Goal: Navigation & Orientation: Find specific page/section

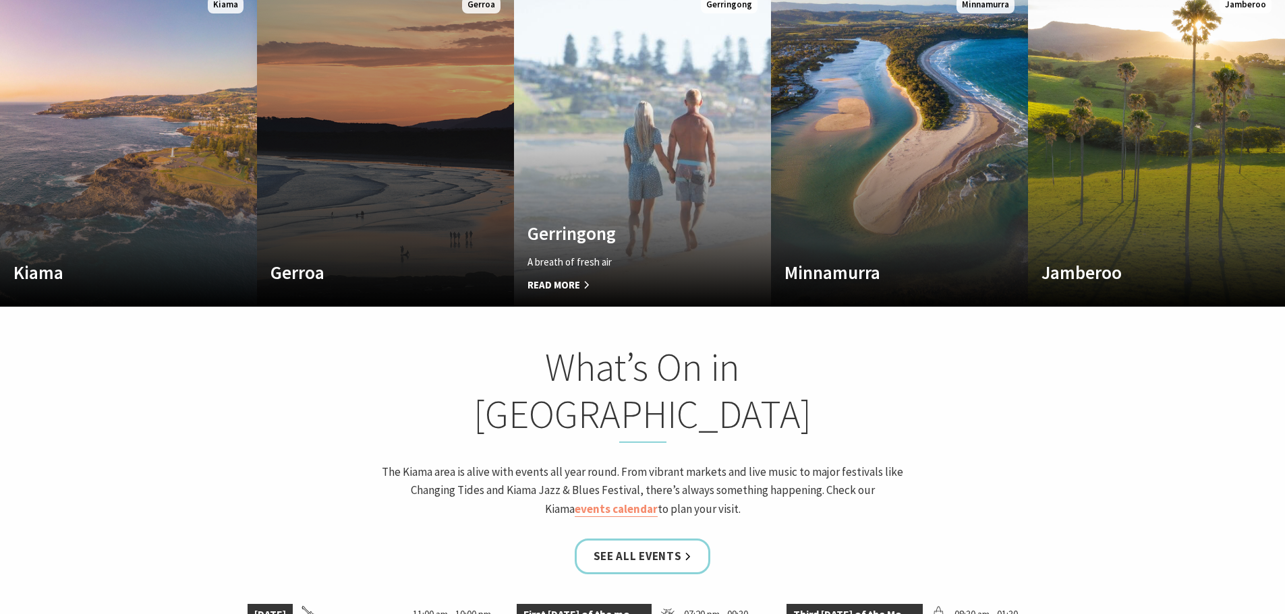
scroll to position [877, 0]
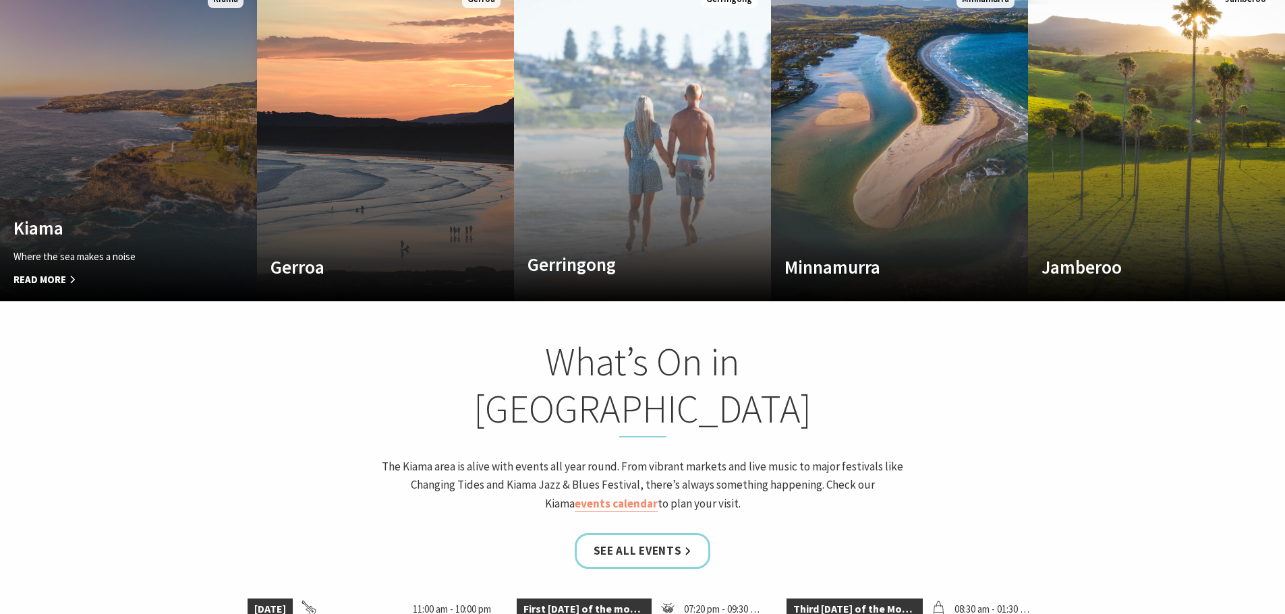
click at [175, 156] on link "Custom Image Used Kiama Where the sea makes a noise Read More Kiama" at bounding box center [128, 140] width 257 height 324
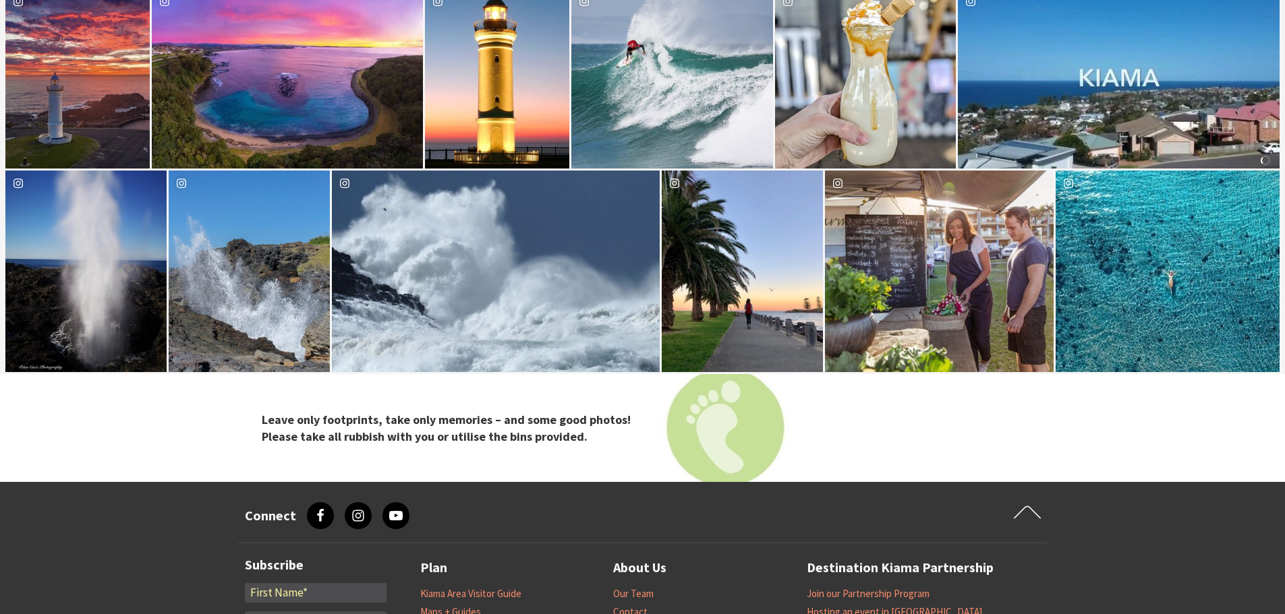
scroll to position [3979, 0]
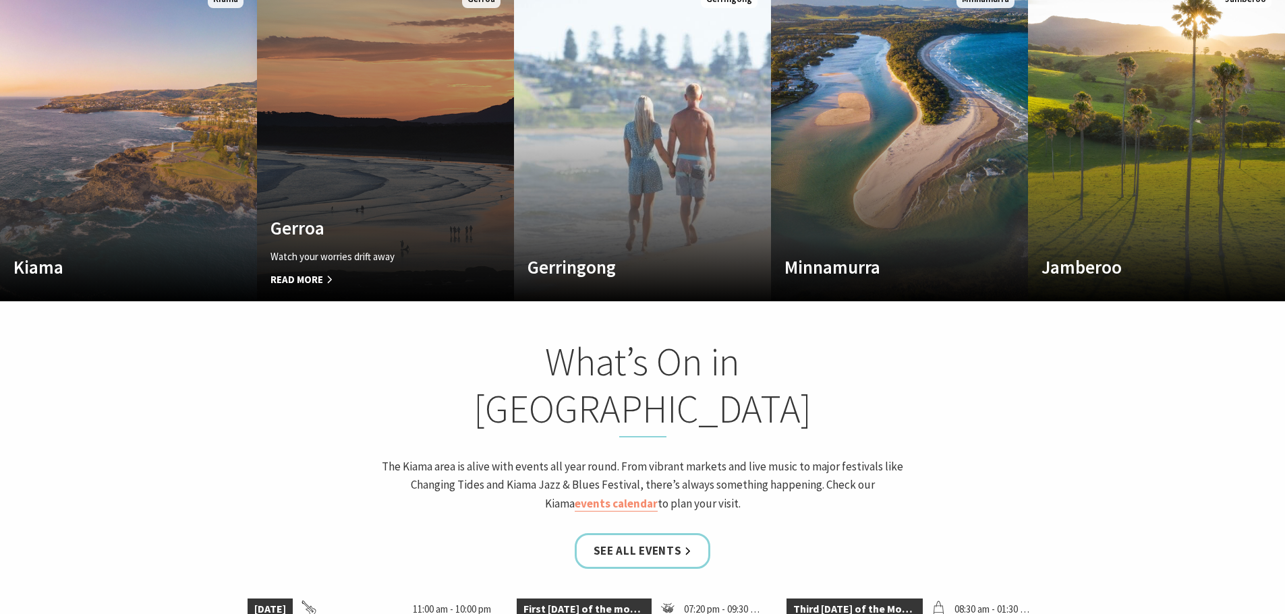
scroll to position [235, 1295]
